Goal: Task Accomplishment & Management: Manage account settings

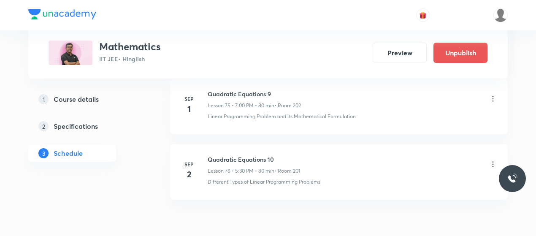
scroll to position [5420, 0]
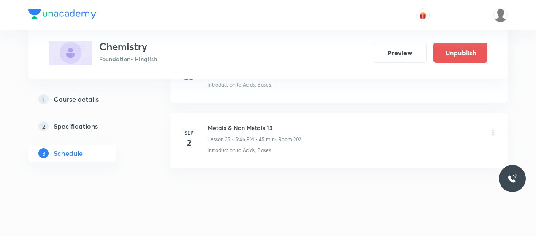
click at [494, 128] on icon at bounding box center [493, 132] width 8 height 8
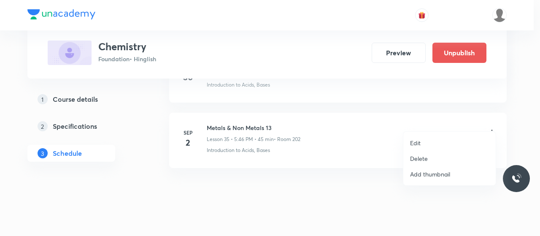
click at [422, 143] on li "Edit" at bounding box center [449, 143] width 92 height 16
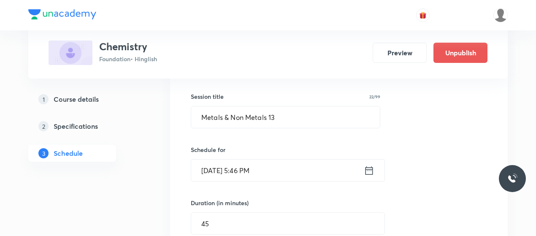
scroll to position [2369, 0]
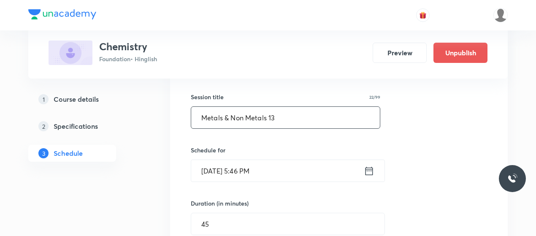
click at [239, 107] on input "Metals & Non Metals 13" at bounding box center [285, 118] width 189 height 22
paste input "carbon and it's compounds"
click at [205, 108] on input "carbon and it's compounds" at bounding box center [285, 118] width 189 height 22
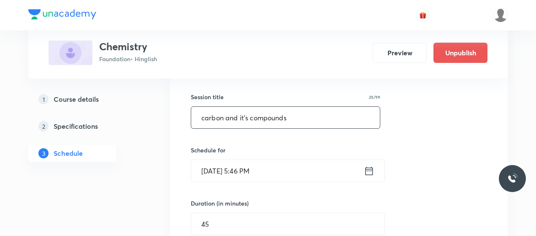
click at [205, 108] on input "carbon and it's compounds" at bounding box center [285, 118] width 189 height 22
click at [298, 107] on input "Carbon and it's compounds" at bounding box center [285, 118] width 189 height 22
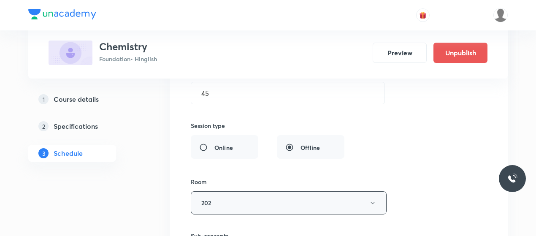
scroll to position [2599, 0]
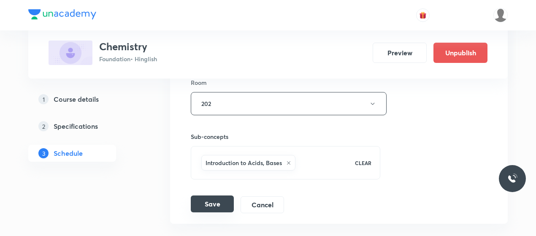
type input "Carbon and it's compounds 1"
click at [207, 195] on button "Save" at bounding box center [212, 203] width 43 height 17
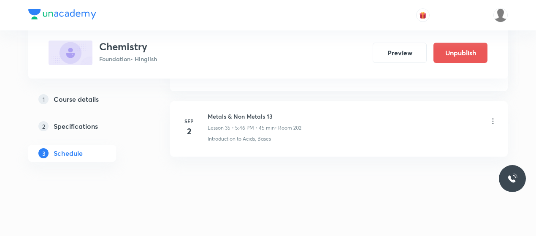
scroll to position [2331, 0]
